Goal: Find specific page/section: Find specific page/section

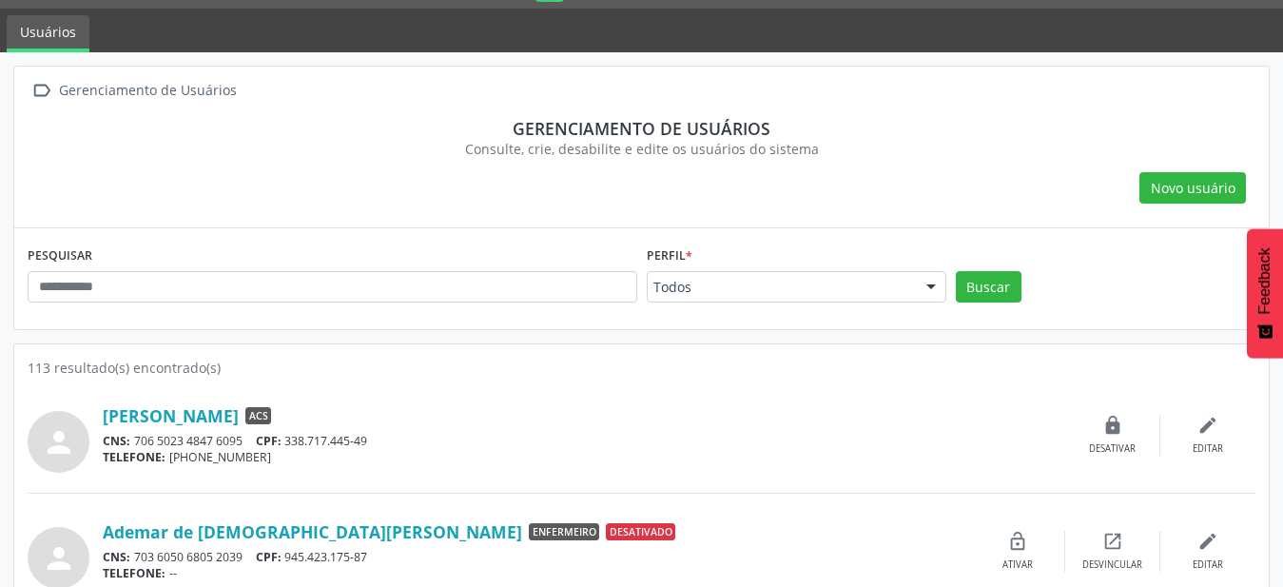
scroll to position [97, 0]
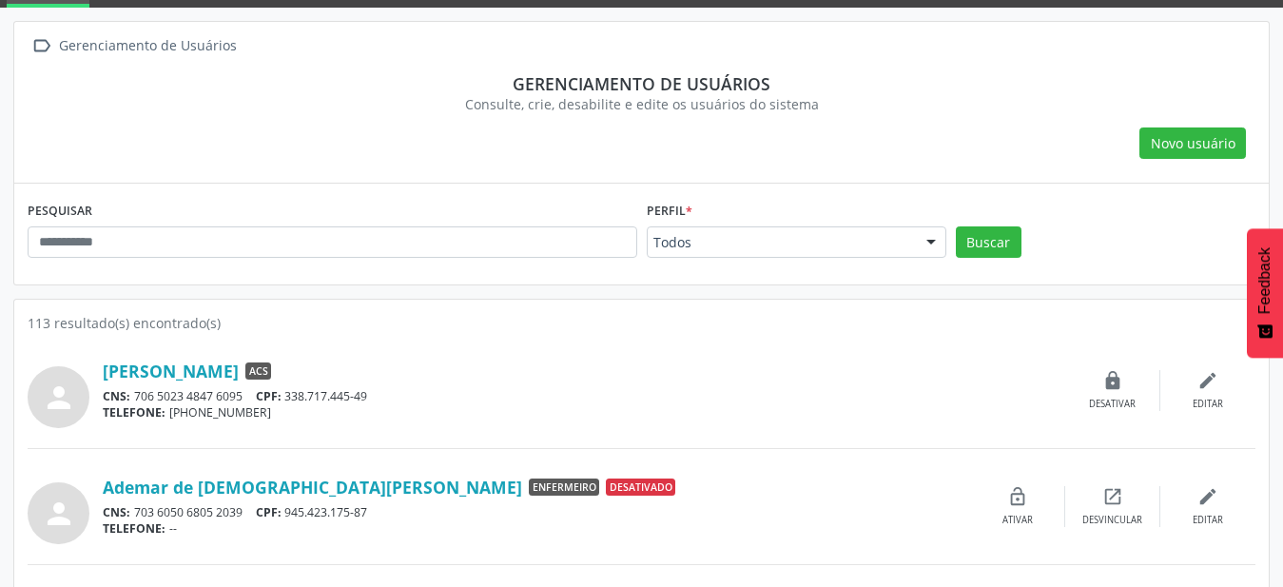
click at [911, 259] on div "Perfil * Todos Todos ACE ACS Auditor Coordenador Coordenador da Atenção Básica …" at bounding box center [796, 234] width 309 height 74
click at [911, 254] on div "Todos" at bounding box center [797, 242] width 300 height 32
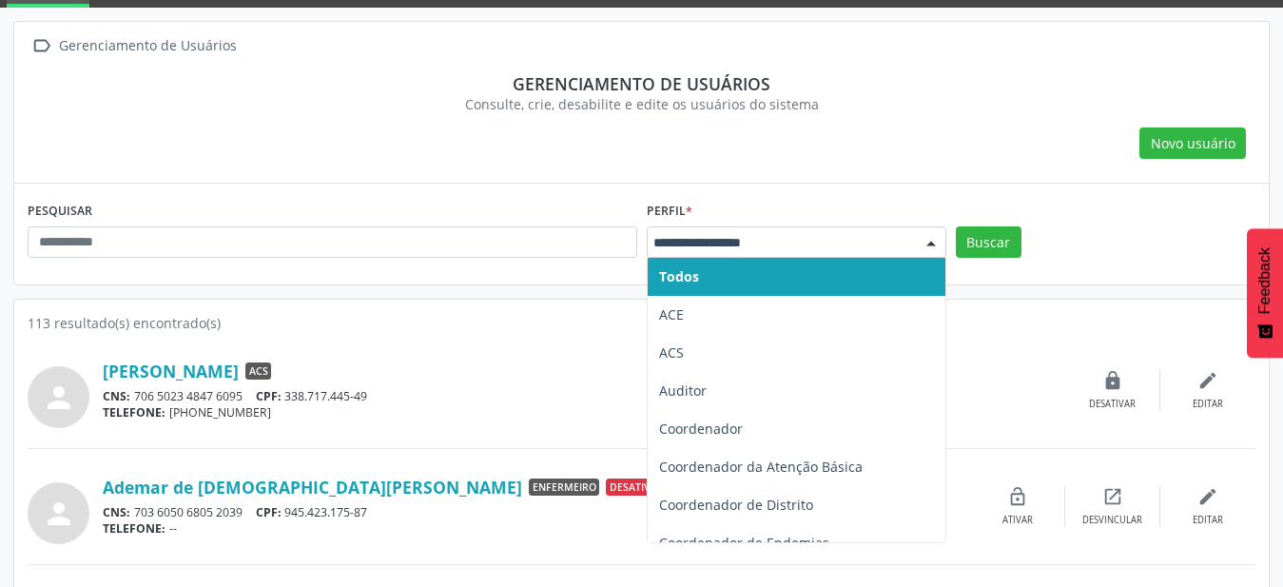
click at [779, 237] on input "text" at bounding box center [781, 242] width 254 height 19
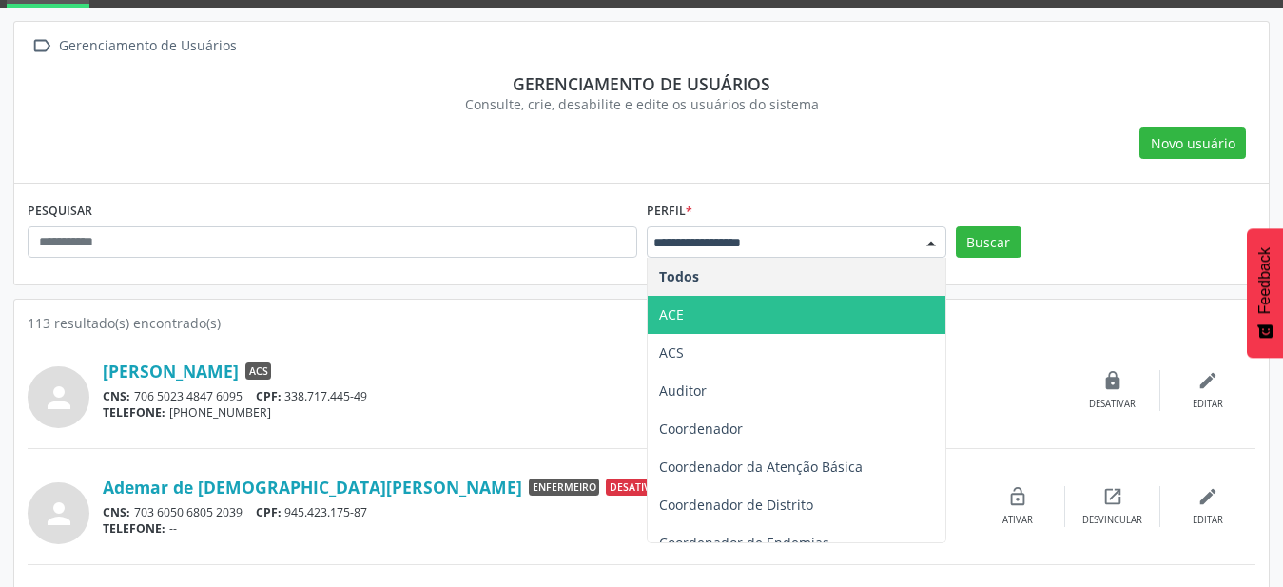
click at [757, 306] on span "ACE" at bounding box center [797, 315] width 298 height 38
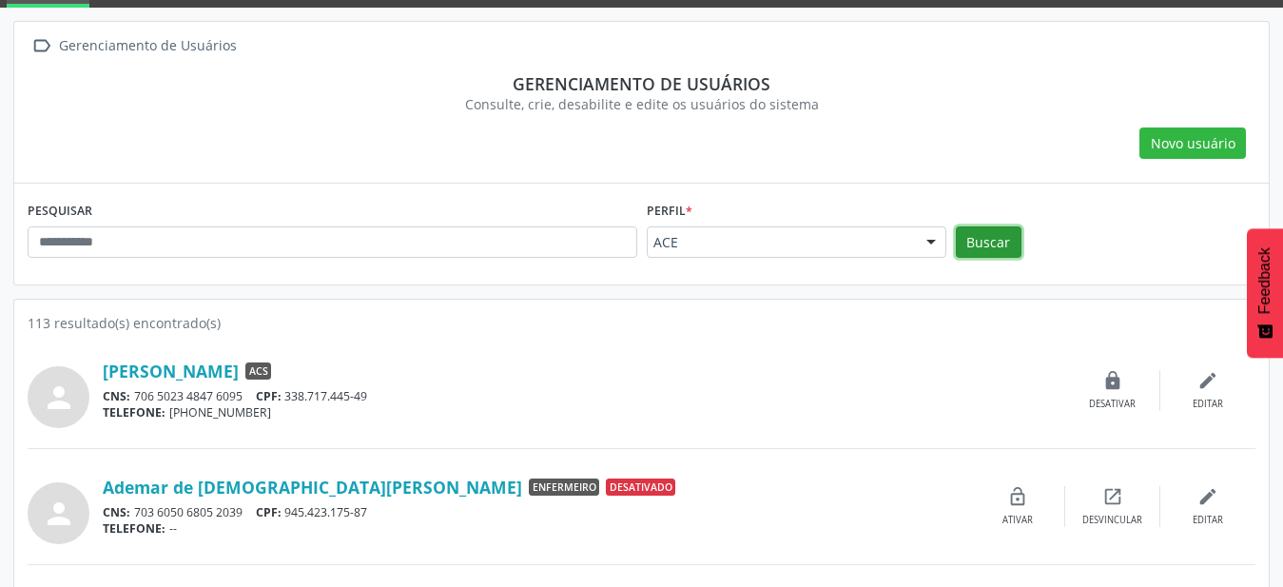
click at [986, 246] on button "Buscar" at bounding box center [989, 242] width 66 height 32
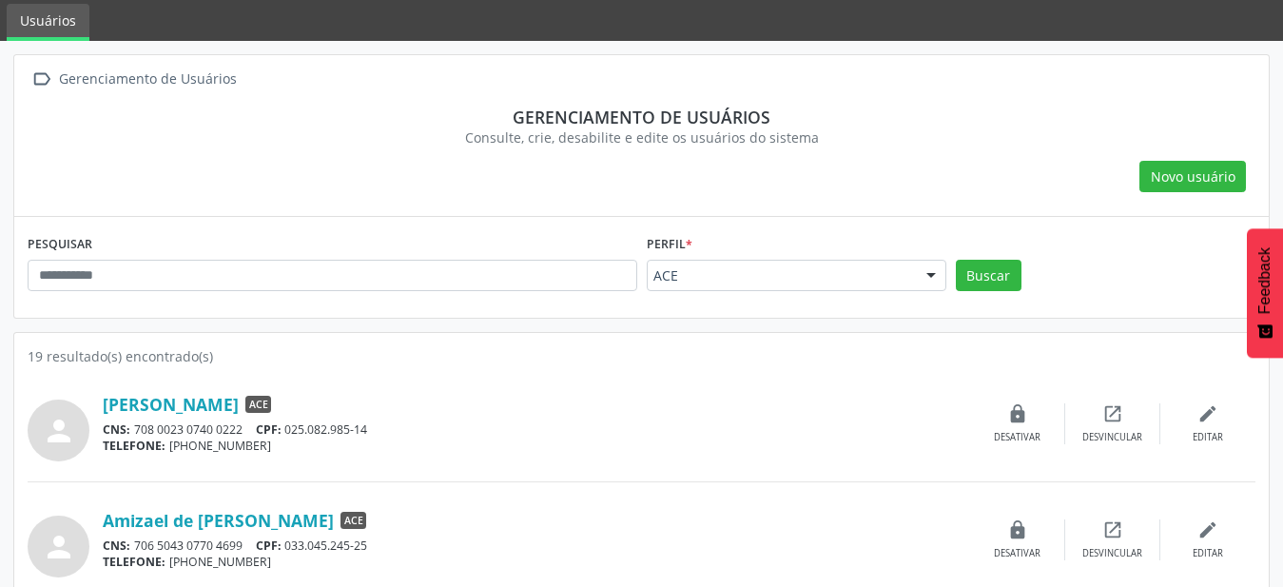
scroll to position [194, 0]
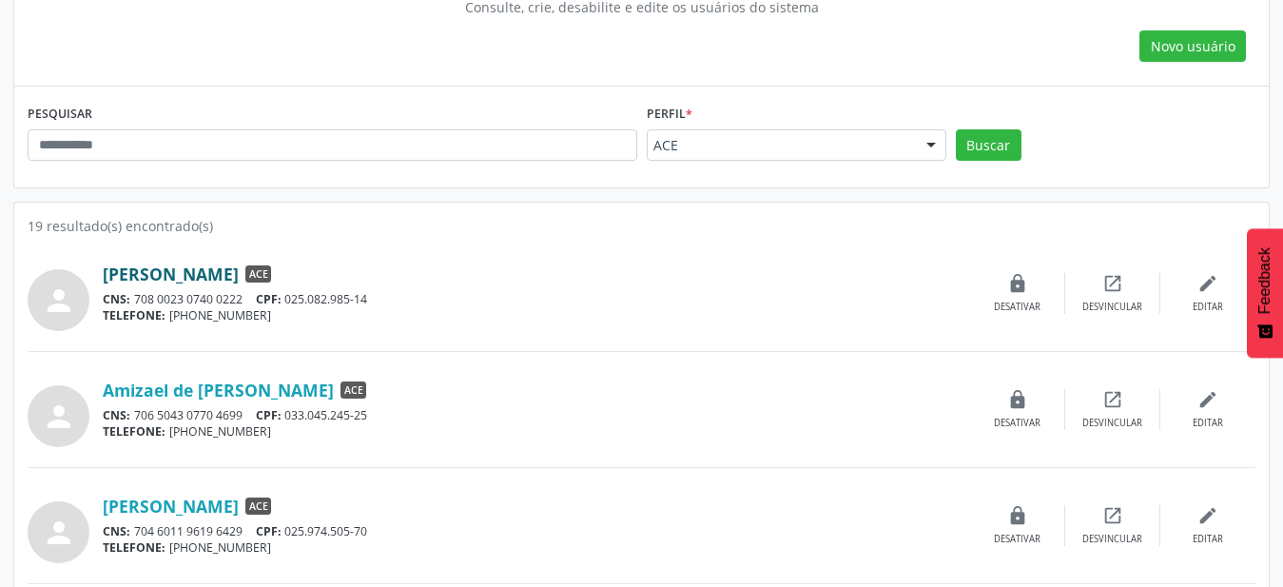
click at [239, 266] on link "[PERSON_NAME]" at bounding box center [171, 274] width 136 height 21
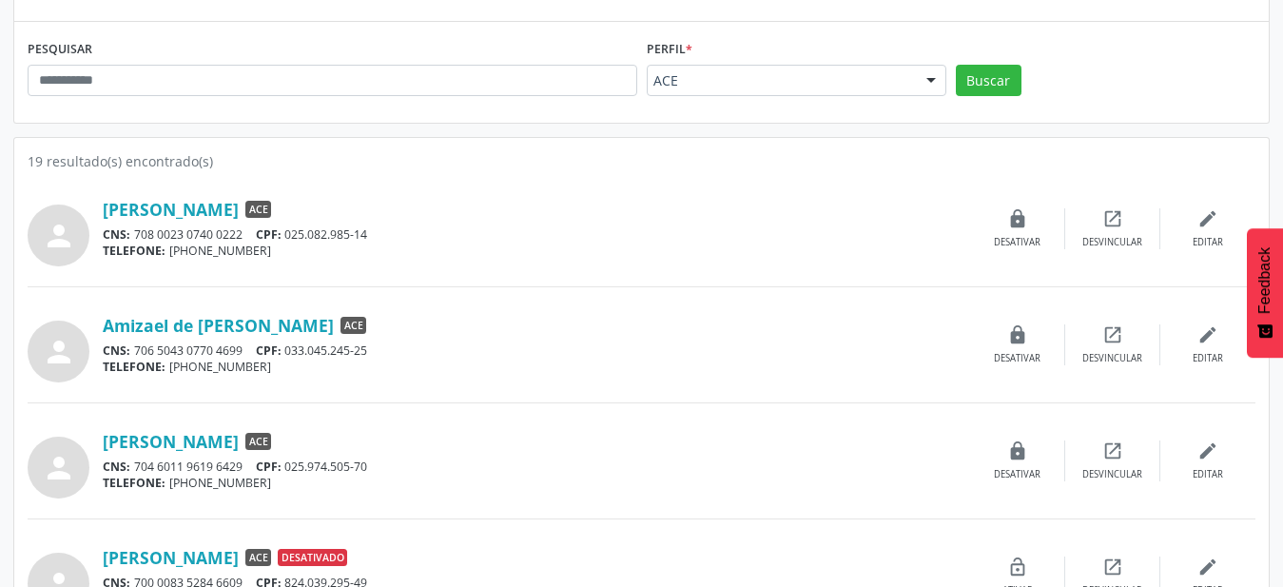
scroll to position [291, 0]
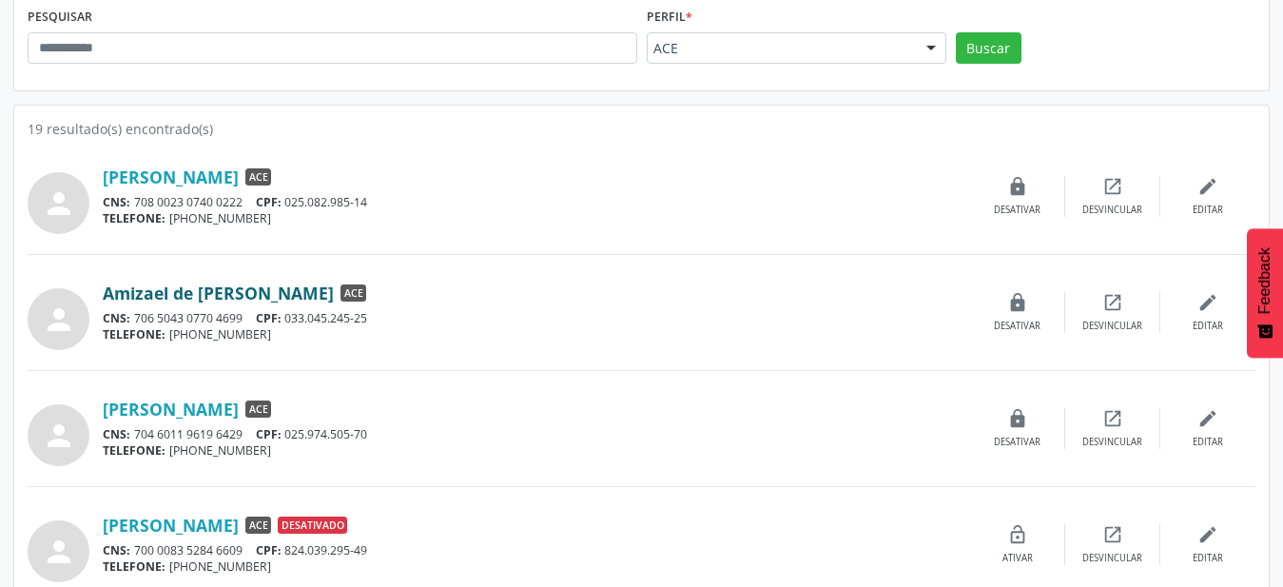
click at [199, 294] on link "Amizael de [PERSON_NAME]" at bounding box center [218, 293] width 231 height 21
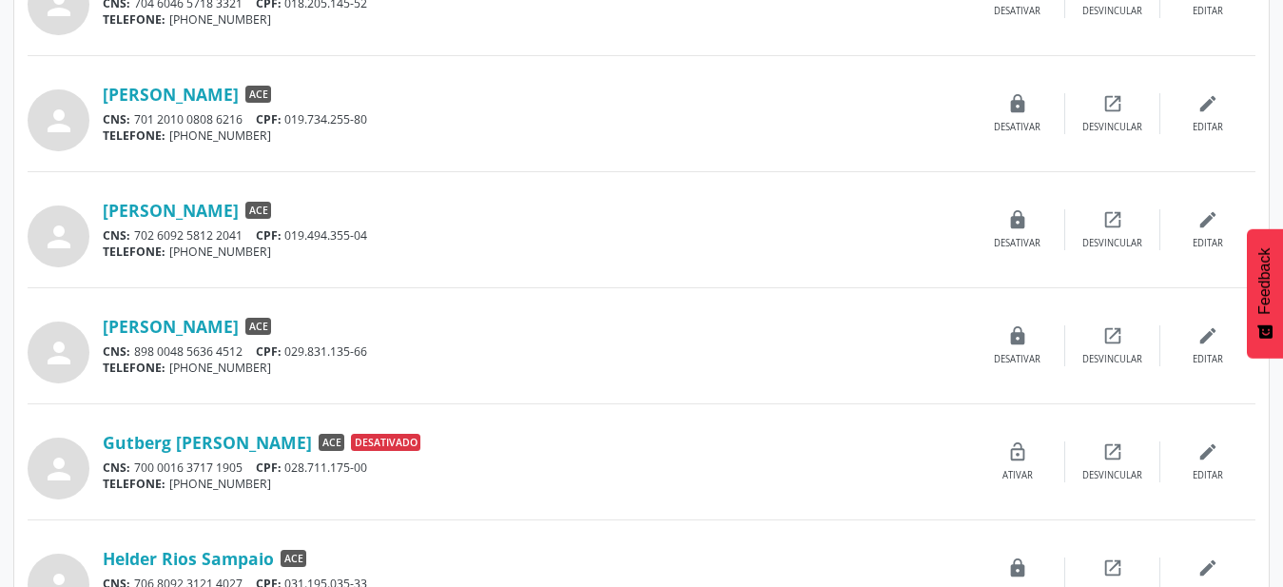
scroll to position [970, 0]
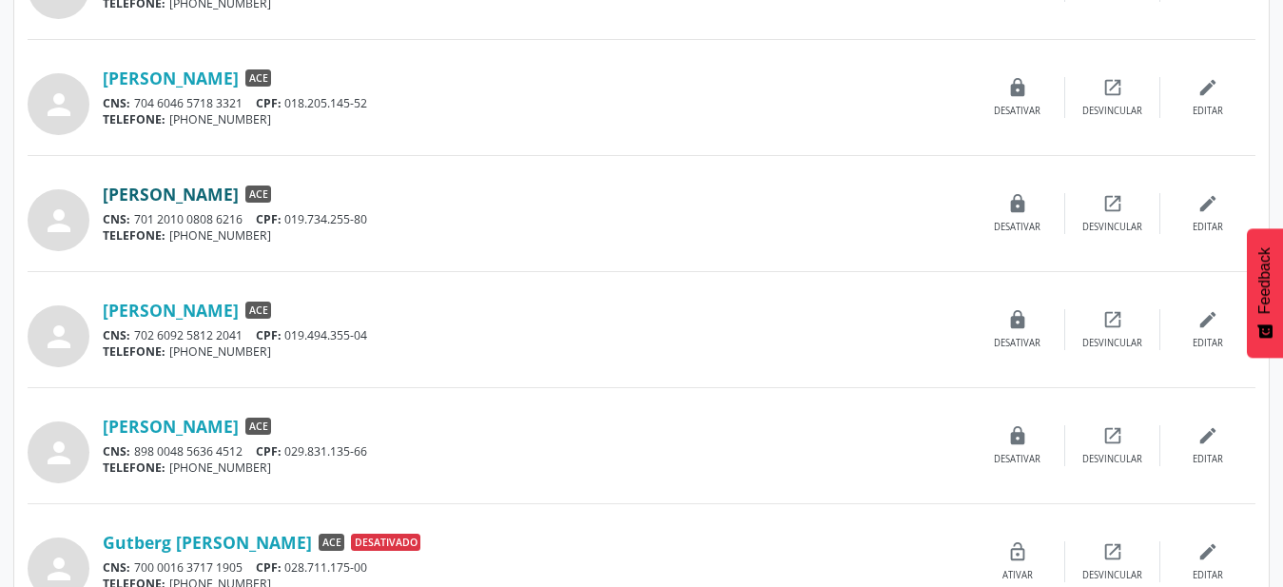
click at [111, 185] on link "[PERSON_NAME]" at bounding box center [171, 194] width 136 height 21
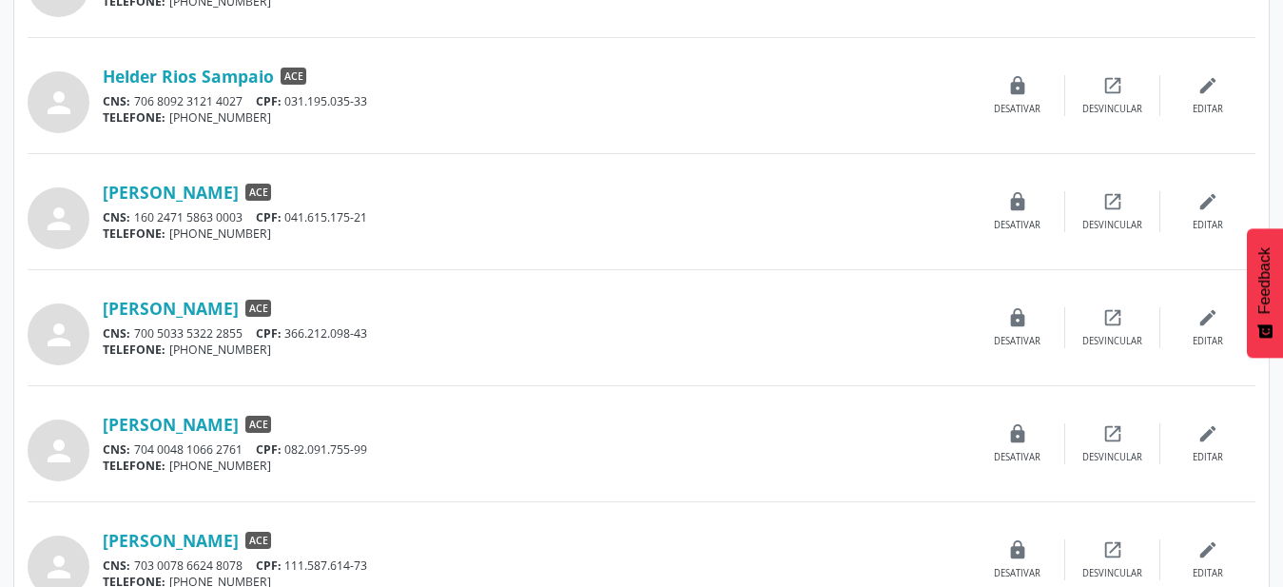
scroll to position [1646, 0]
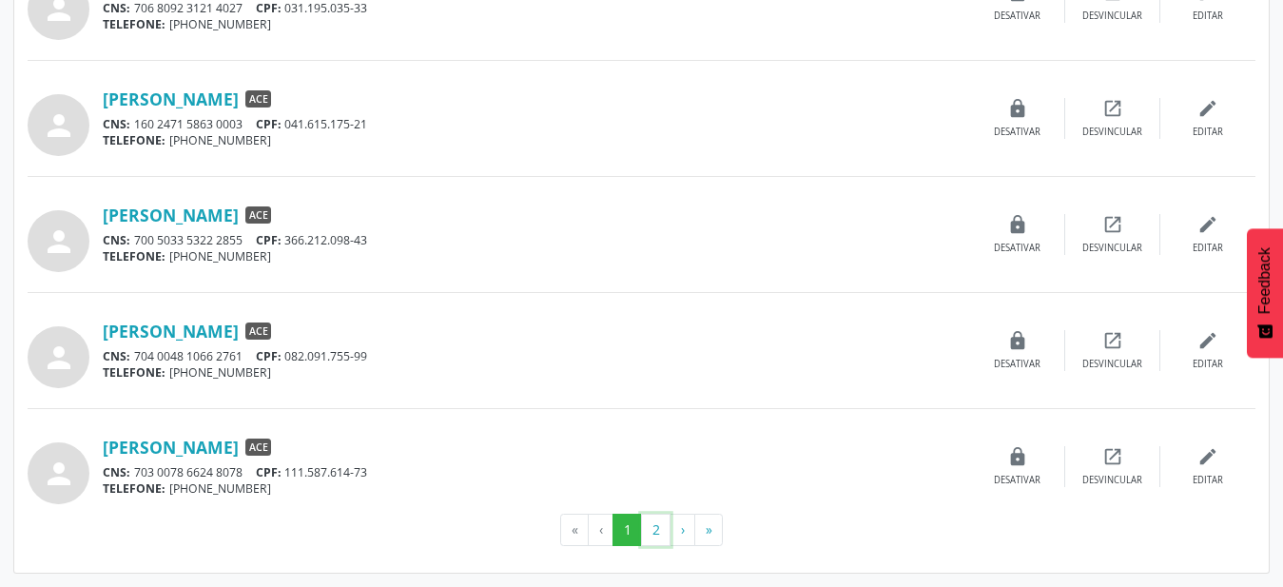
click at [648, 537] on button "2" at bounding box center [655, 530] width 29 height 32
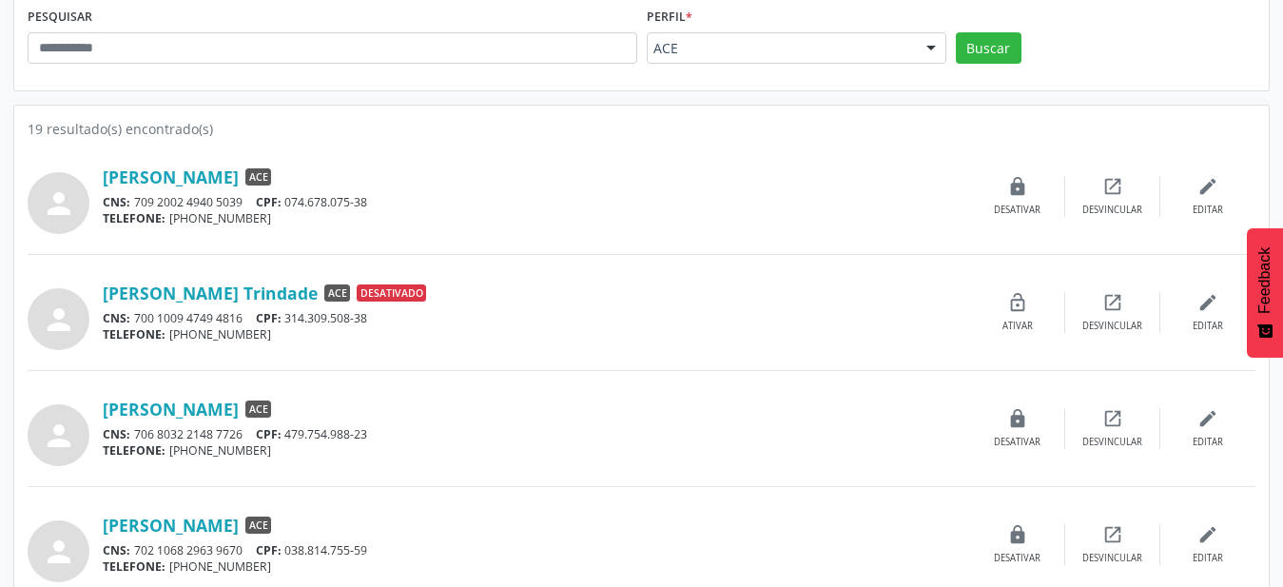
scroll to position [369, 0]
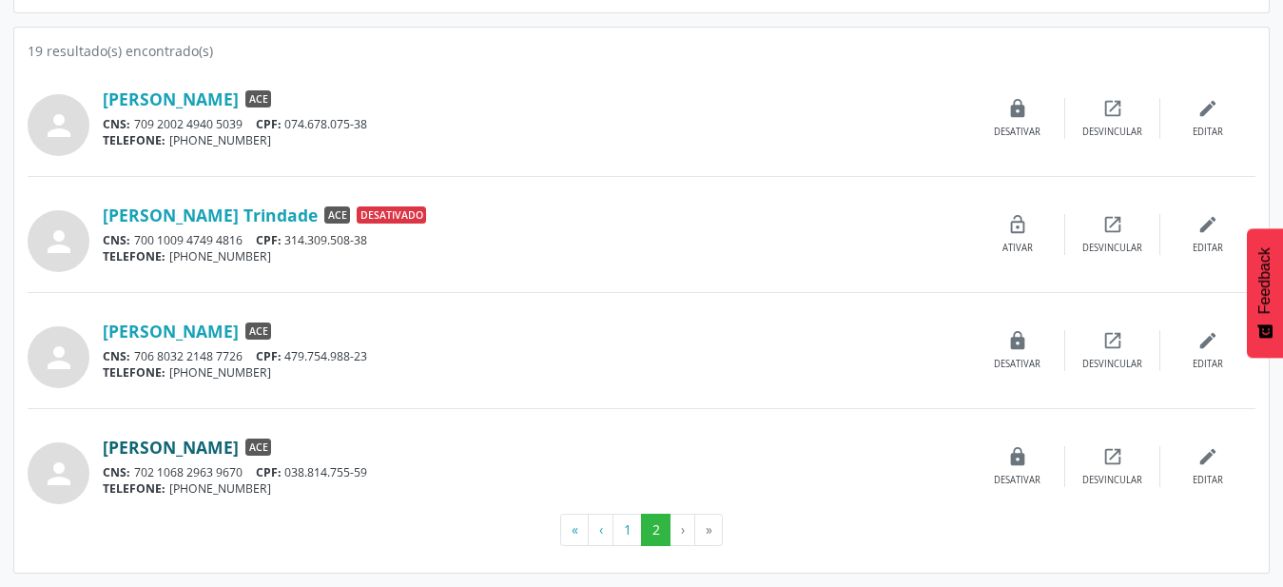
click at [239, 452] on link "[PERSON_NAME]" at bounding box center [171, 447] width 136 height 21
click at [623, 536] on button "1" at bounding box center [627, 530] width 29 height 32
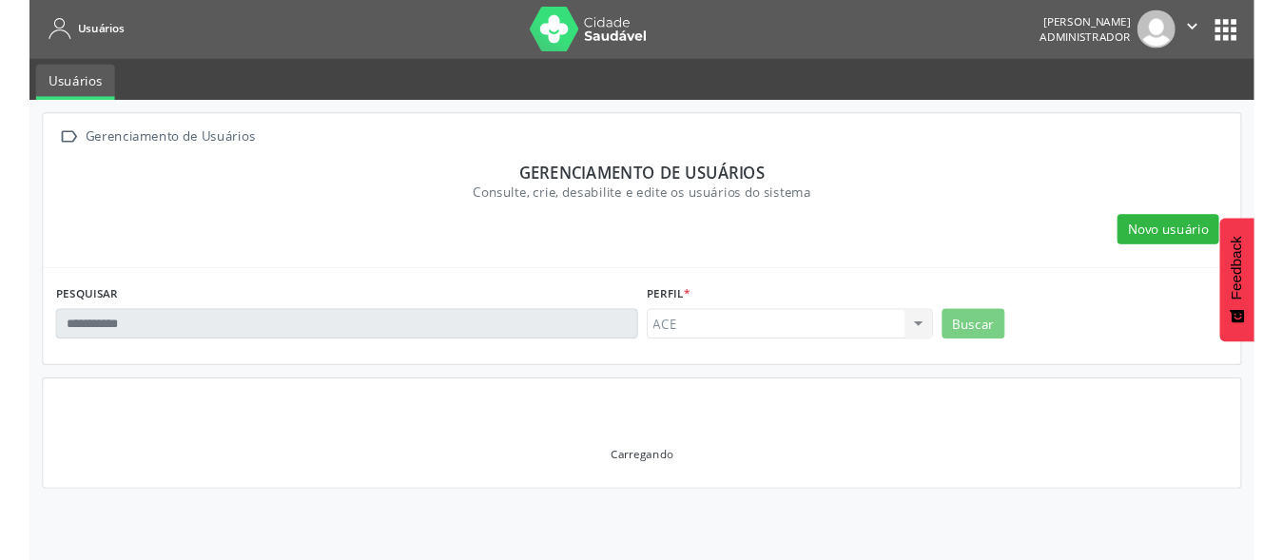
scroll to position [0, 0]
